Goal: Information Seeking & Learning: Learn about a topic

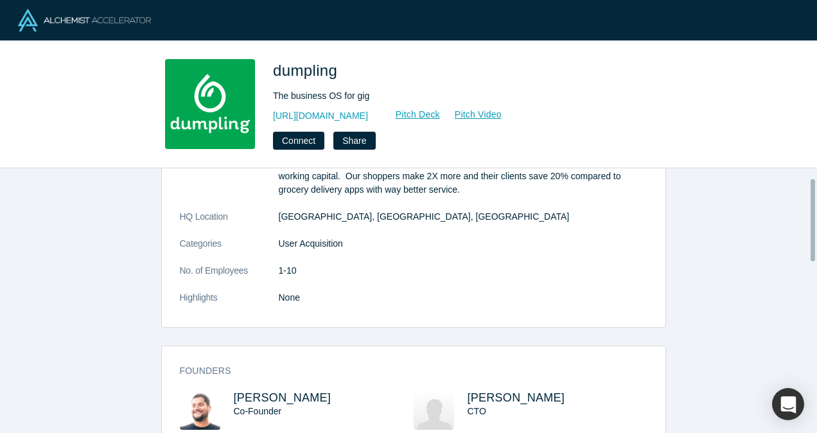
scroll to position [193, 0]
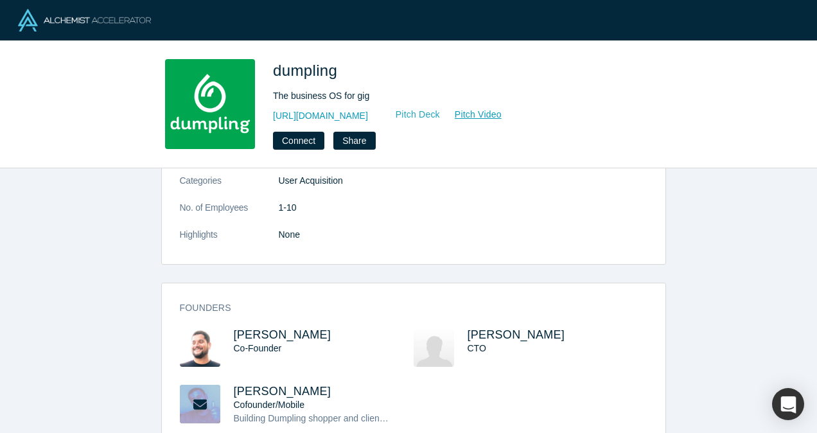
click at [385, 118] on link "Pitch Deck" at bounding box center [410, 114] width 59 height 15
click at [329, 118] on link "[URL][DOMAIN_NAME]" at bounding box center [320, 115] width 95 height 13
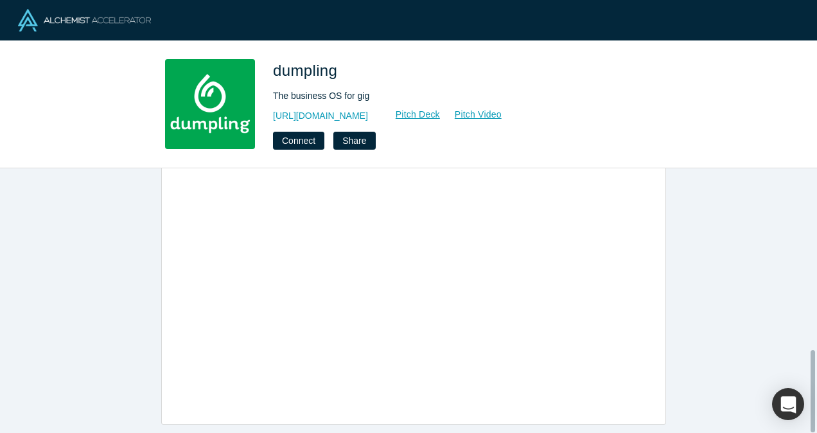
scroll to position [585, 0]
